Goal: Check status

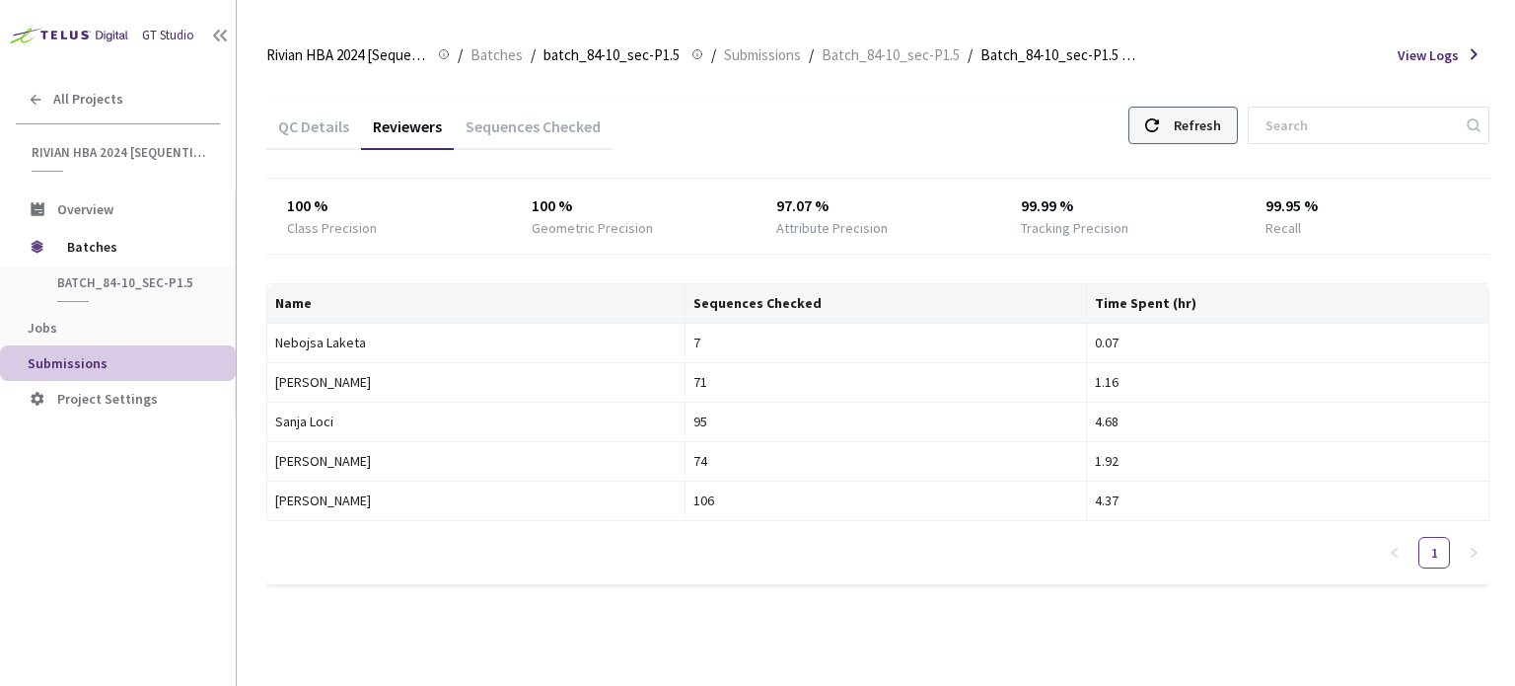
click at [1181, 131] on div "Refresh" at bounding box center [1184, 125] width 110 height 37
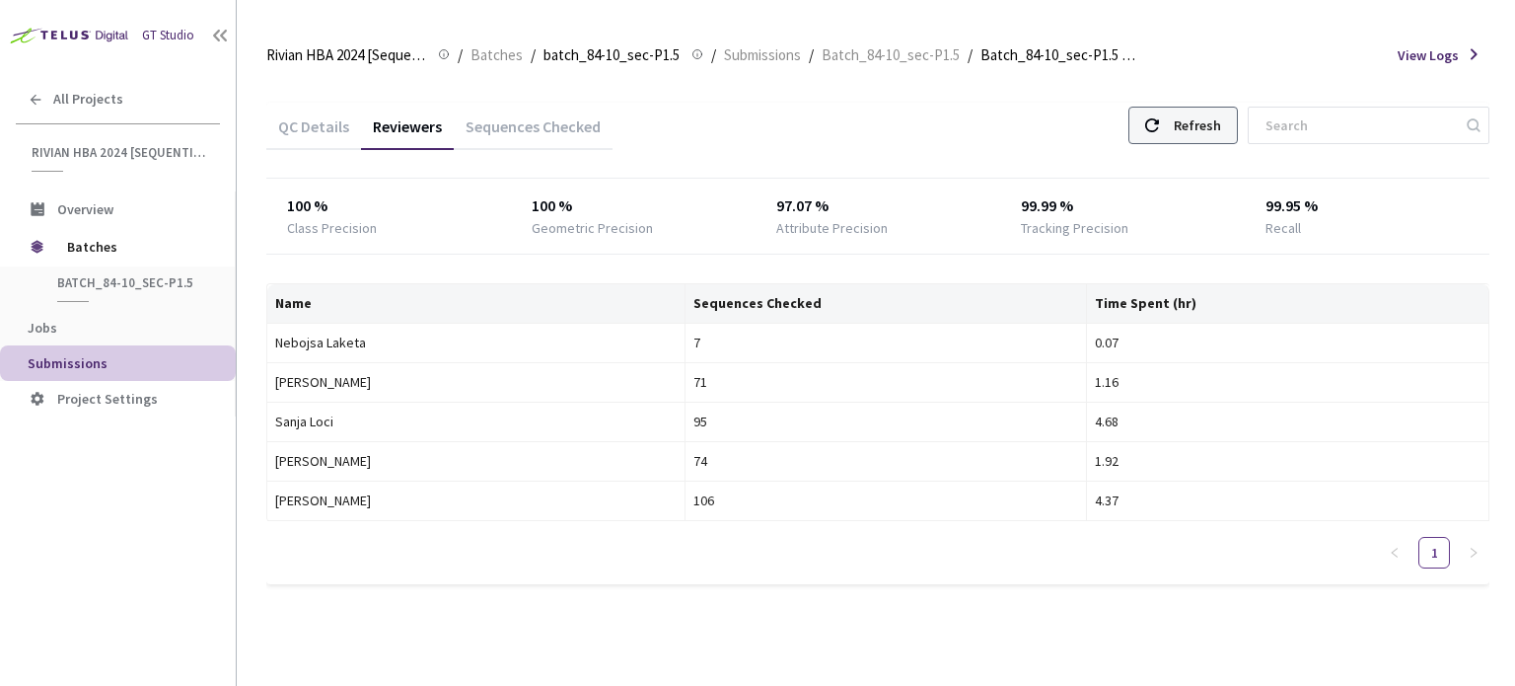
click at [1196, 125] on div "Refresh" at bounding box center [1197, 126] width 47 height 36
click at [1206, 121] on div "Refresh" at bounding box center [1197, 126] width 47 height 36
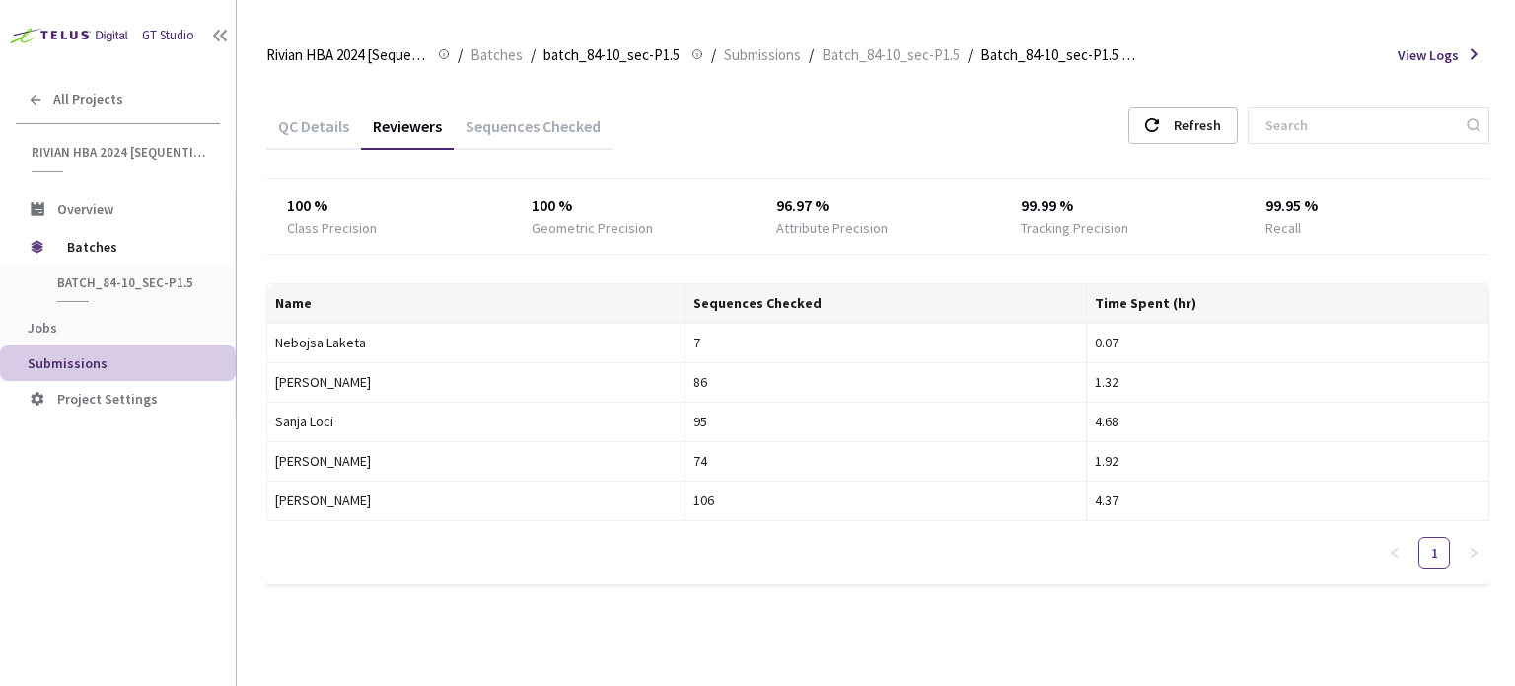
click at [565, 119] on div "Sequences Checked" at bounding box center [533, 133] width 159 height 34
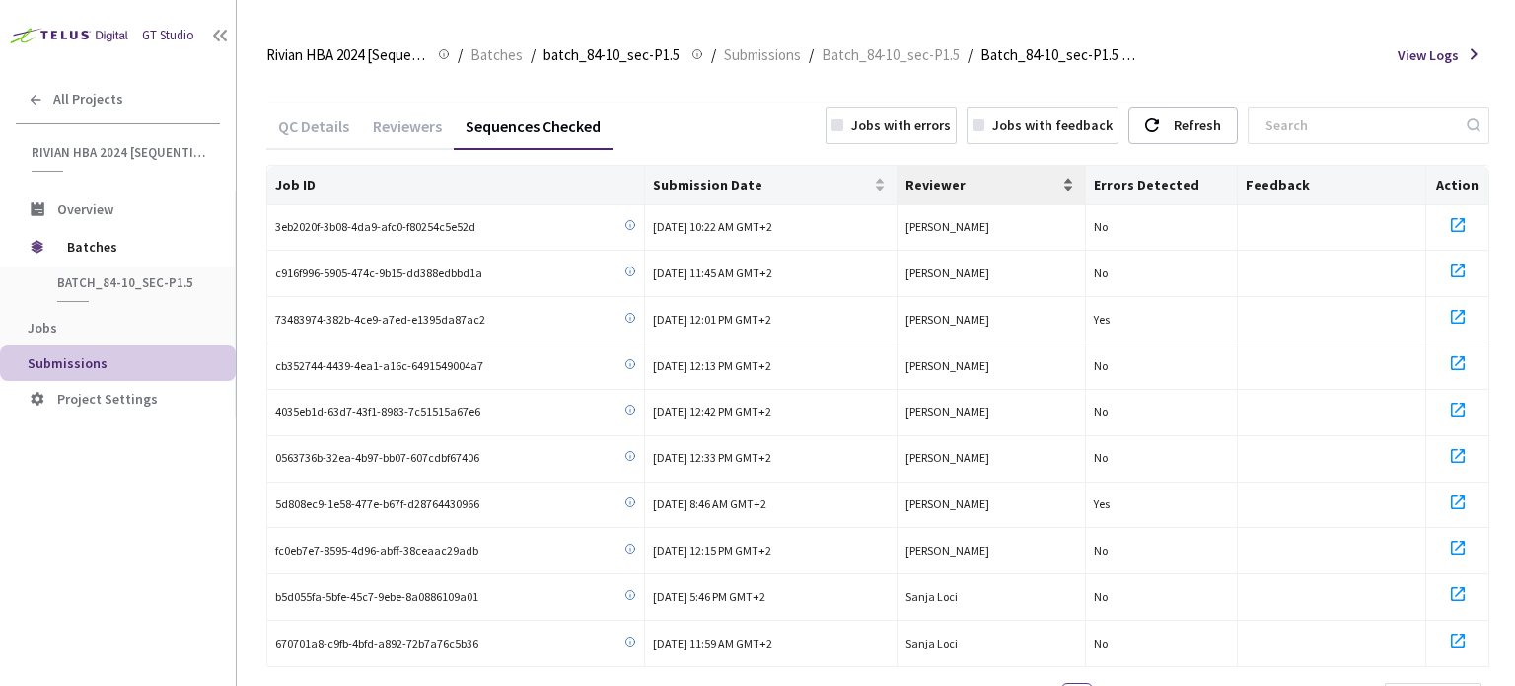
click at [958, 194] on div "Reviewer" at bounding box center [992, 185] width 173 height 20
click at [410, 132] on div "Reviewers" at bounding box center [407, 133] width 93 height 34
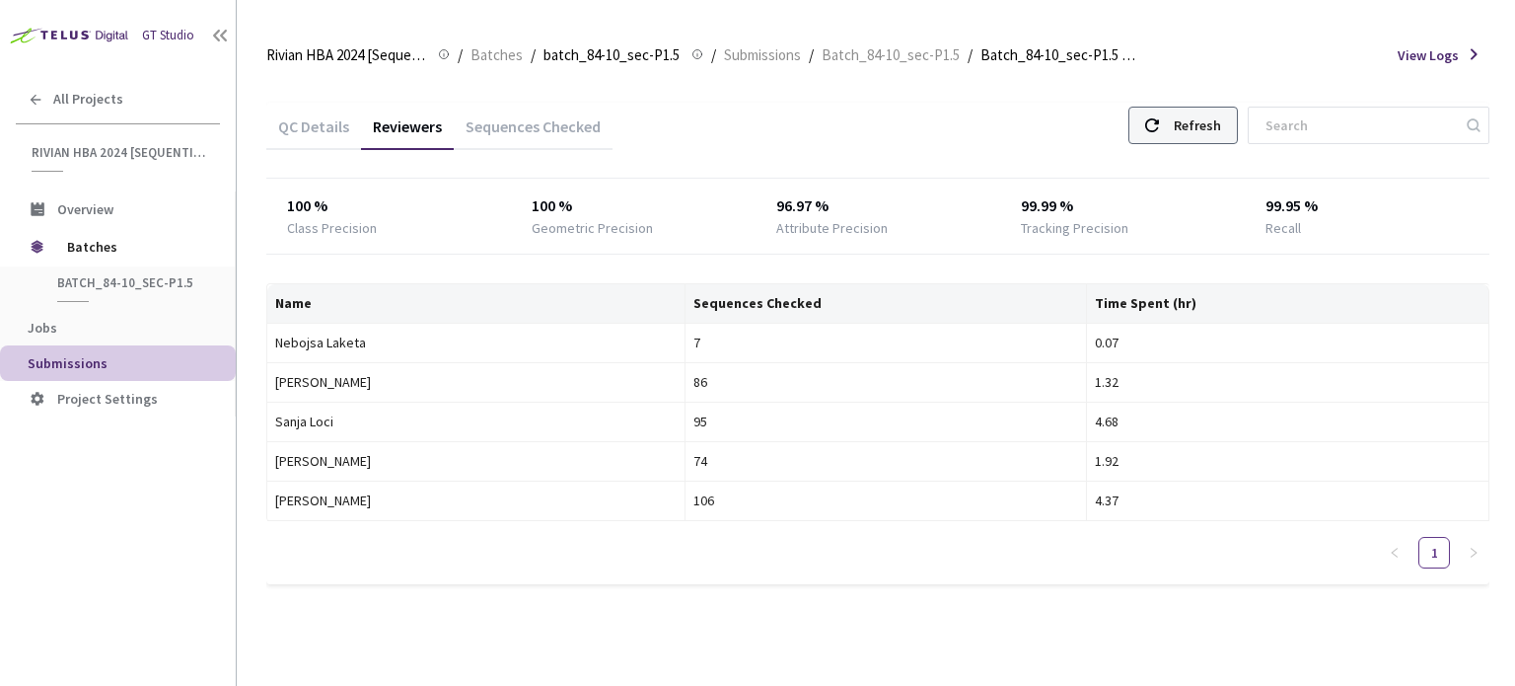
click at [1154, 122] on div "Refresh" at bounding box center [1184, 125] width 110 height 37
